Goal: Task Accomplishment & Management: Manage account settings

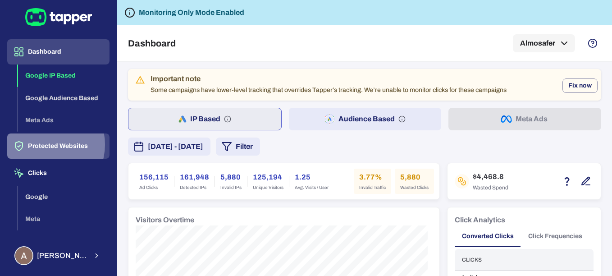
click at [44, 144] on button "Protected Websites" at bounding box center [58, 145] width 102 height 25
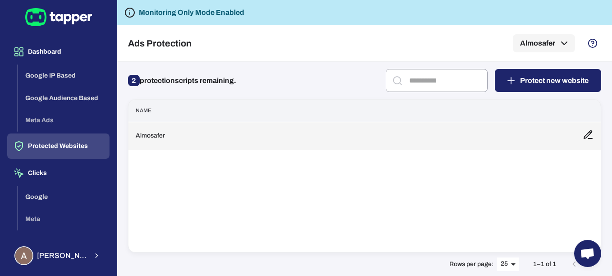
click at [283, 139] on td "Almosafer" at bounding box center [351, 136] width 447 height 28
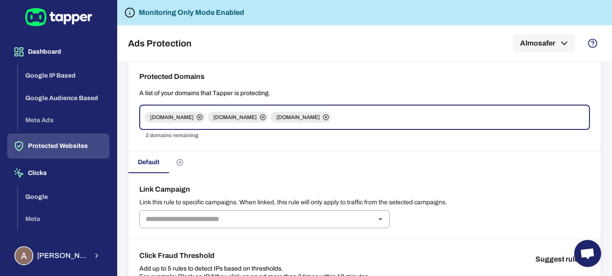
scroll to position [45, 0]
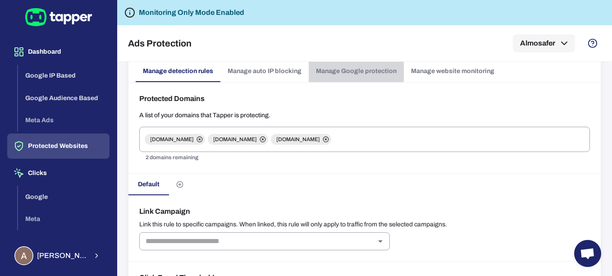
click at [355, 66] on link "Manage Google protection" at bounding box center [356, 71] width 95 height 22
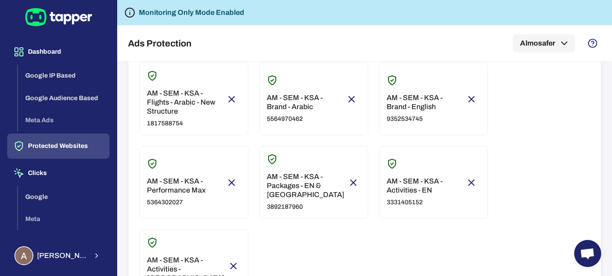
scroll to position [180, 0]
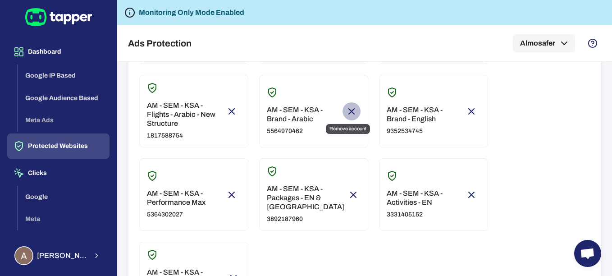
click at [353, 109] on icon "Remove account" at bounding box center [351, 111] width 11 height 11
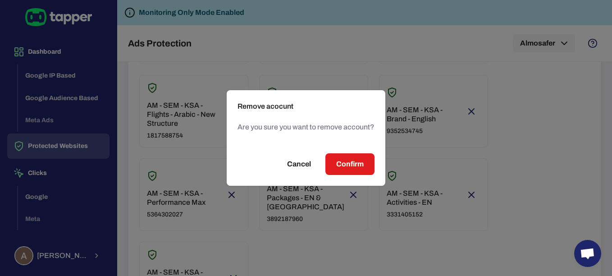
click at [350, 168] on span "Confirm" at bounding box center [349, 164] width 27 height 11
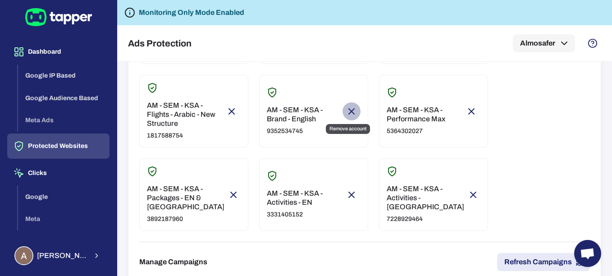
click at [353, 112] on icon "Remove account" at bounding box center [351, 111] width 11 height 11
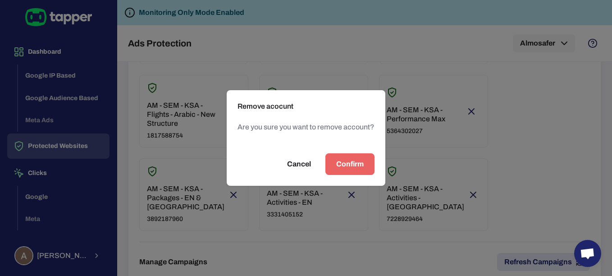
click at [370, 157] on button "Confirm" at bounding box center [349, 164] width 49 height 22
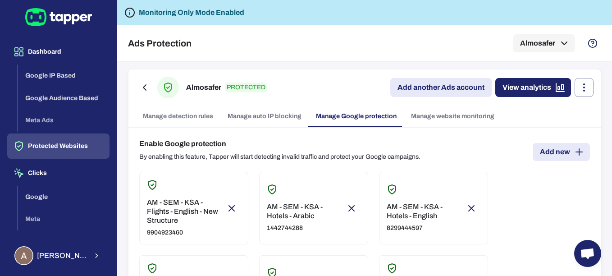
click at [288, 120] on link "Manage auto IP blocking" at bounding box center [264, 116] width 88 height 22
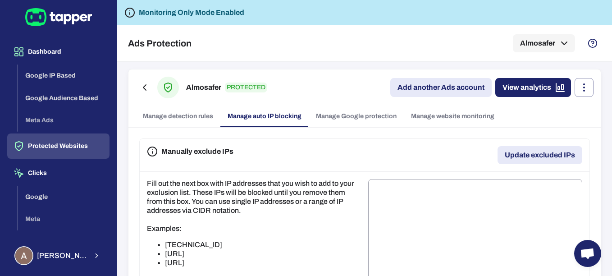
click at [356, 117] on link "Manage Google protection" at bounding box center [356, 116] width 95 height 22
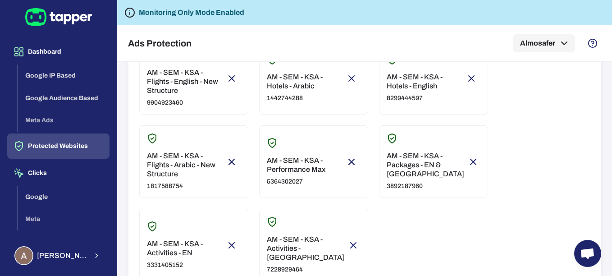
scroll to position [135, 0]
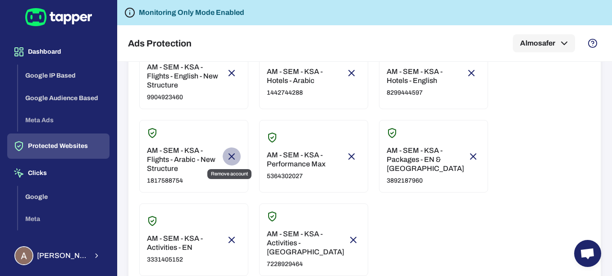
click at [233, 158] on icon "Remove account" at bounding box center [231, 156] width 11 height 11
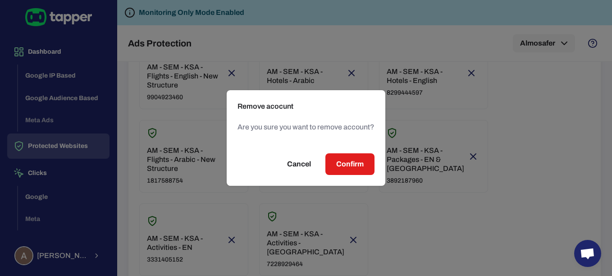
click at [362, 164] on span "Confirm" at bounding box center [349, 164] width 27 height 11
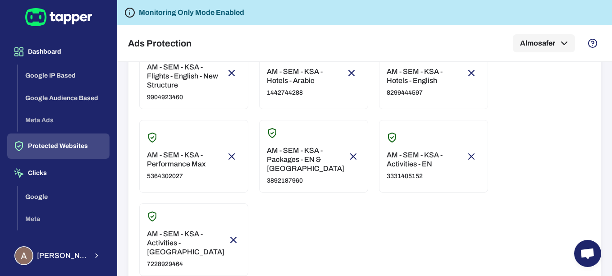
scroll to position [90, 0]
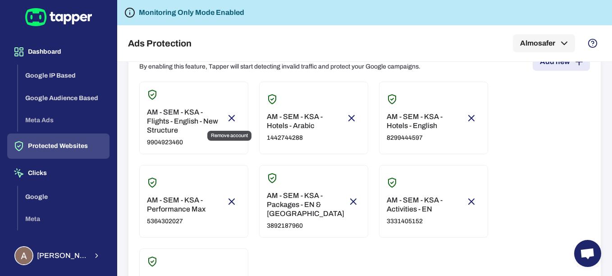
click at [230, 118] on icon "Remove account" at bounding box center [231, 117] width 5 height 5
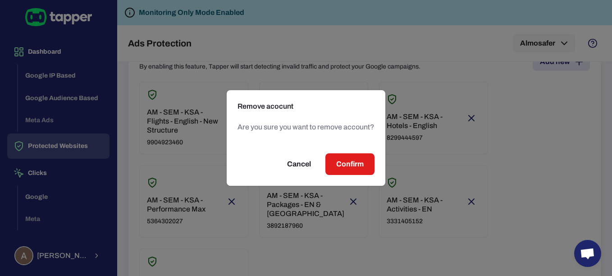
click at [342, 158] on button "Confirm" at bounding box center [349, 164] width 49 height 22
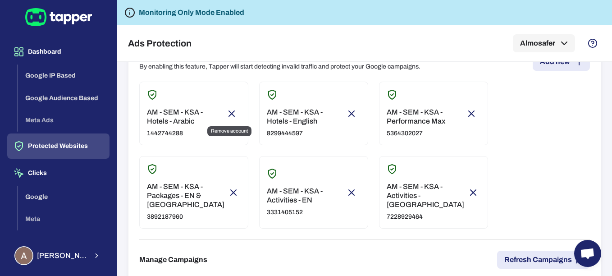
click at [232, 113] on icon "Remove account" at bounding box center [231, 113] width 11 height 11
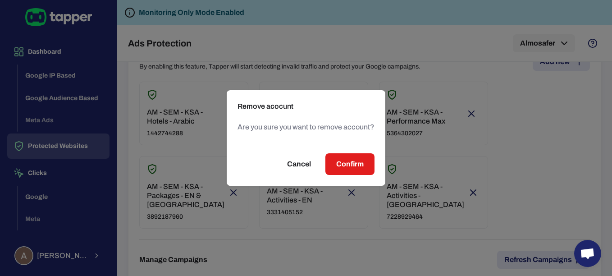
click at [370, 162] on button "Confirm" at bounding box center [349, 164] width 49 height 22
click at [349, 162] on span "Confirm" at bounding box center [349, 164] width 27 height 11
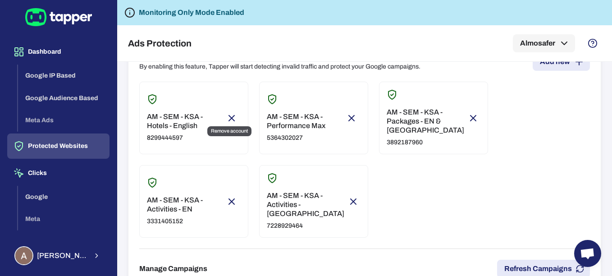
click at [234, 113] on icon "Remove account" at bounding box center [231, 118] width 11 height 11
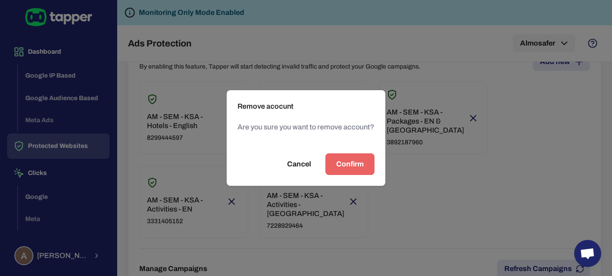
click at [358, 164] on span "Confirm" at bounding box center [349, 164] width 27 height 11
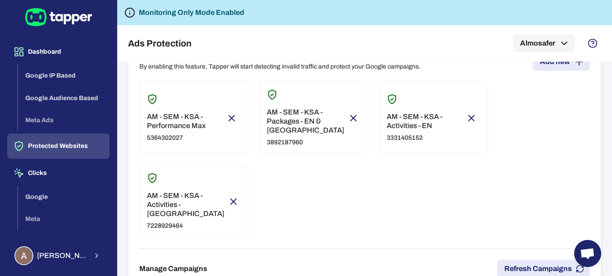
click at [228, 113] on icon "Remove account" at bounding box center [231, 118] width 11 height 11
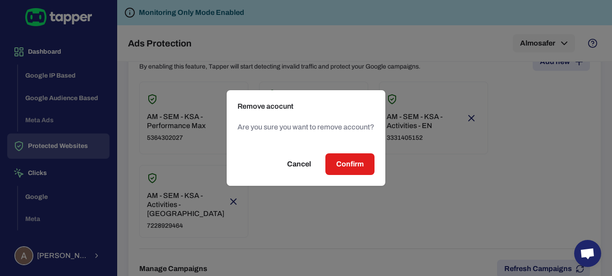
click at [362, 165] on span "Confirm" at bounding box center [349, 164] width 27 height 11
click at [357, 162] on span "Confirm" at bounding box center [349, 164] width 27 height 11
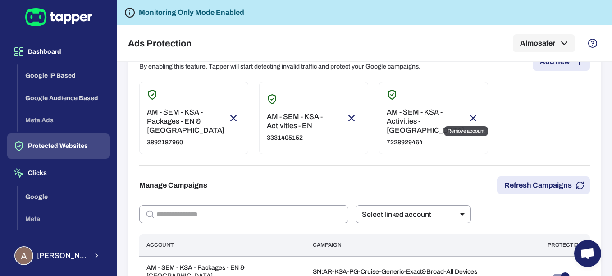
click at [471, 113] on icon "Remove account" at bounding box center [473, 118] width 11 height 11
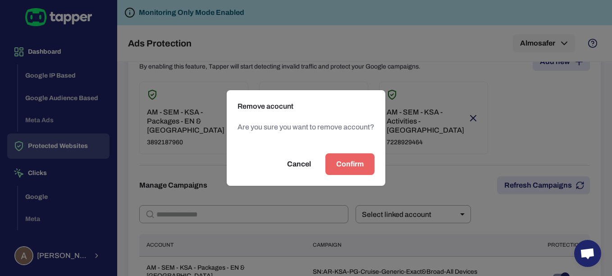
click at [352, 164] on span "Confirm" at bounding box center [349, 164] width 27 height 11
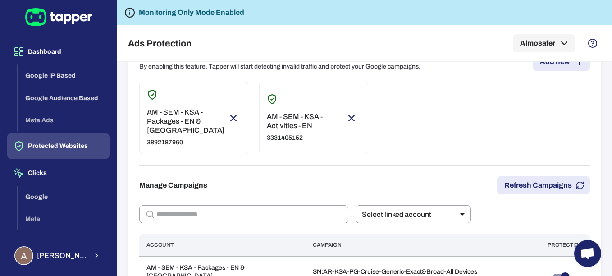
click at [231, 113] on icon "Remove account" at bounding box center [233, 118] width 11 height 11
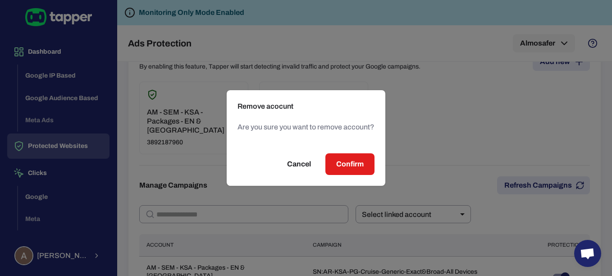
click at [364, 163] on button "Confirm" at bounding box center [349, 164] width 49 height 22
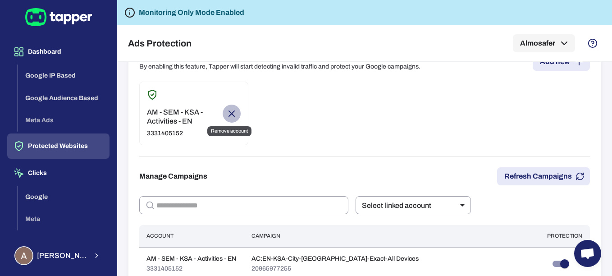
click at [232, 113] on icon "Remove account" at bounding box center [231, 113] width 11 height 11
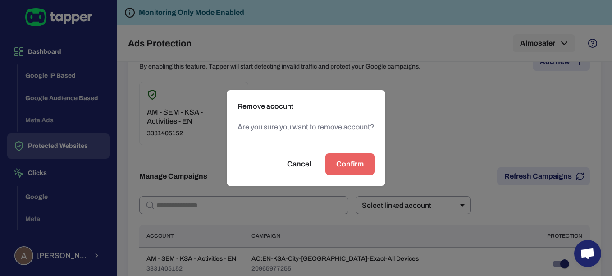
drag, startPoint x: 356, startPoint y: 155, endPoint x: 358, endPoint y: 159, distance: 4.6
click at [357, 157] on button "Confirm" at bounding box center [349, 164] width 49 height 22
click at [366, 159] on button "Confirm" at bounding box center [349, 164] width 49 height 22
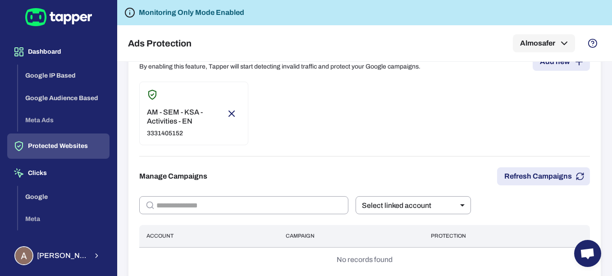
scroll to position [0, 0]
